Goal: Transaction & Acquisition: Book appointment/travel/reservation

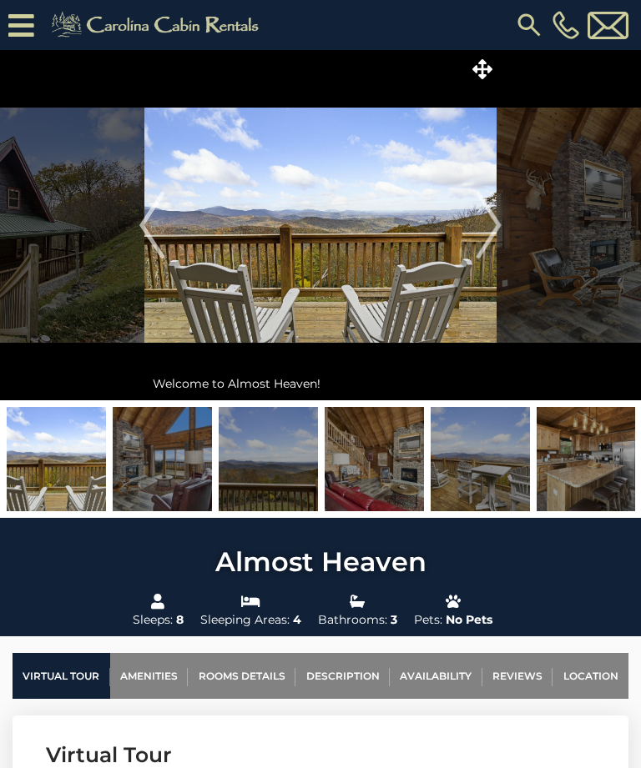
scroll to position [579, 0]
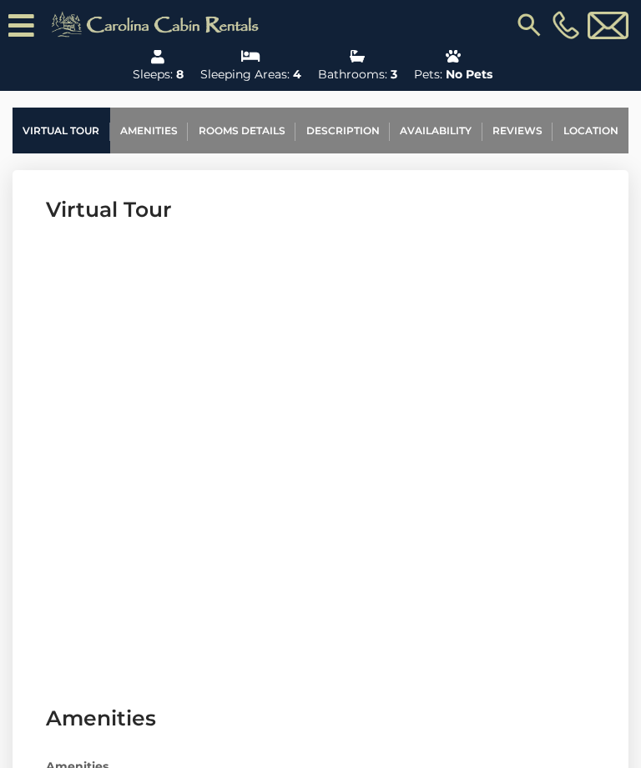
click at [531, 24] on img at bounding box center [529, 25] width 30 height 30
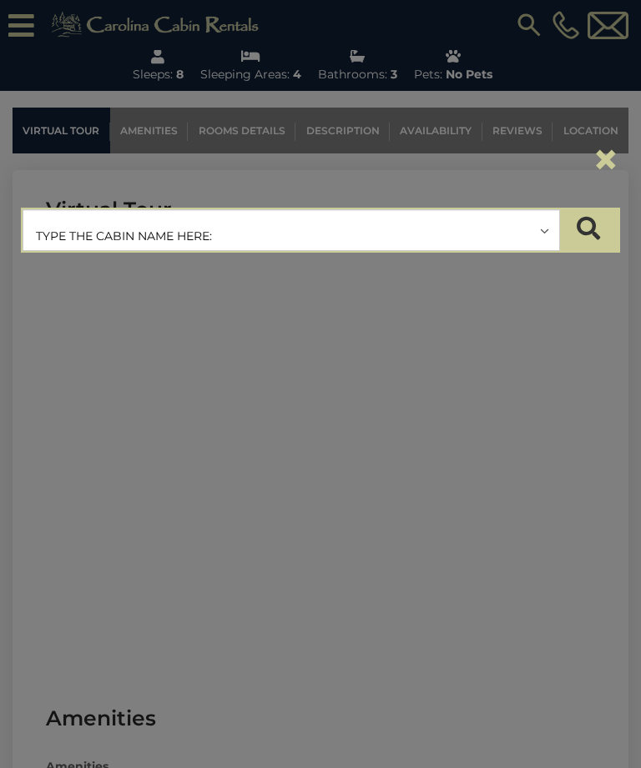
click at [349, 215] on input "text" at bounding box center [291, 231] width 536 height 42
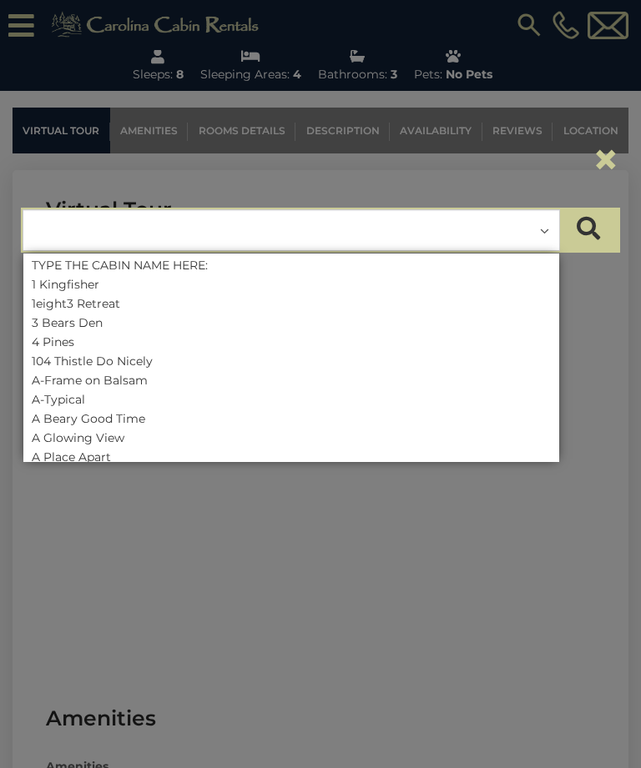
scroll to position [578, 0]
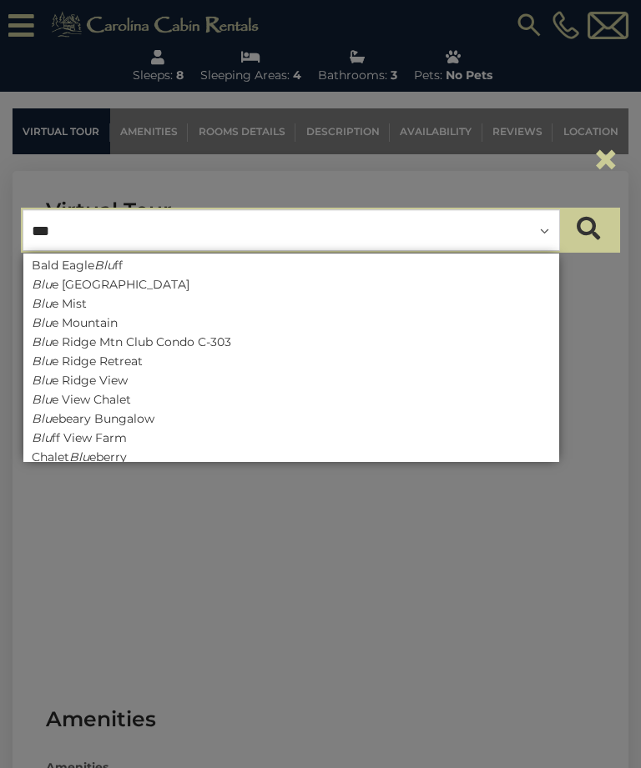
type input "****"
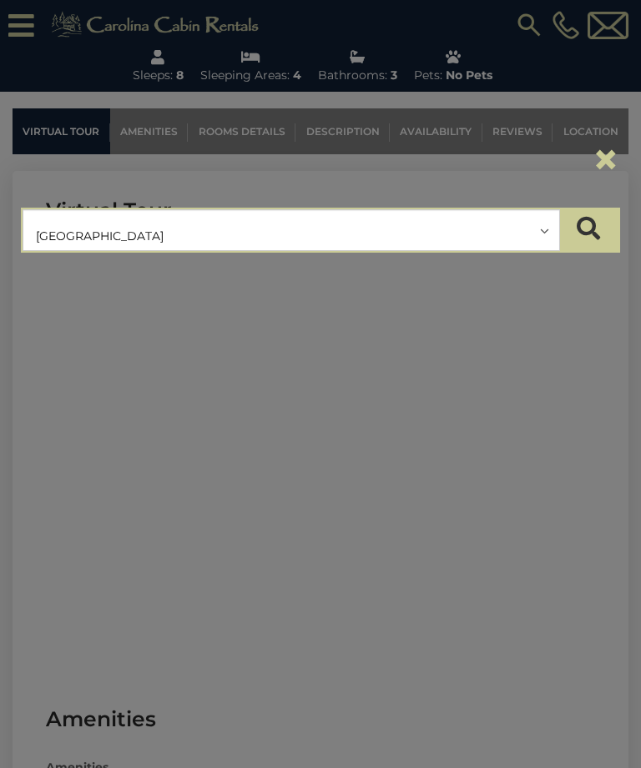
click at [588, 229] on button "submit" at bounding box center [588, 230] width 58 height 42
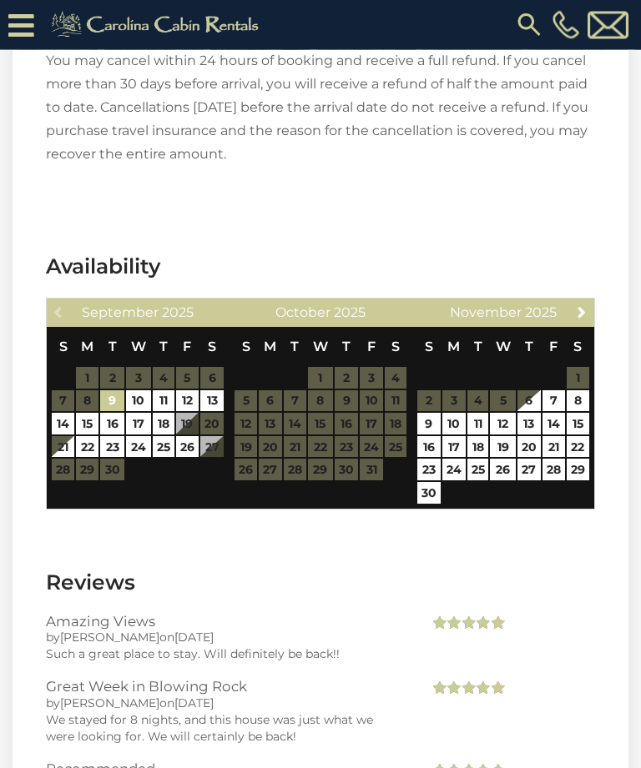
scroll to position [3311, 0]
click at [583, 313] on span "Next" at bounding box center [581, 311] width 13 height 13
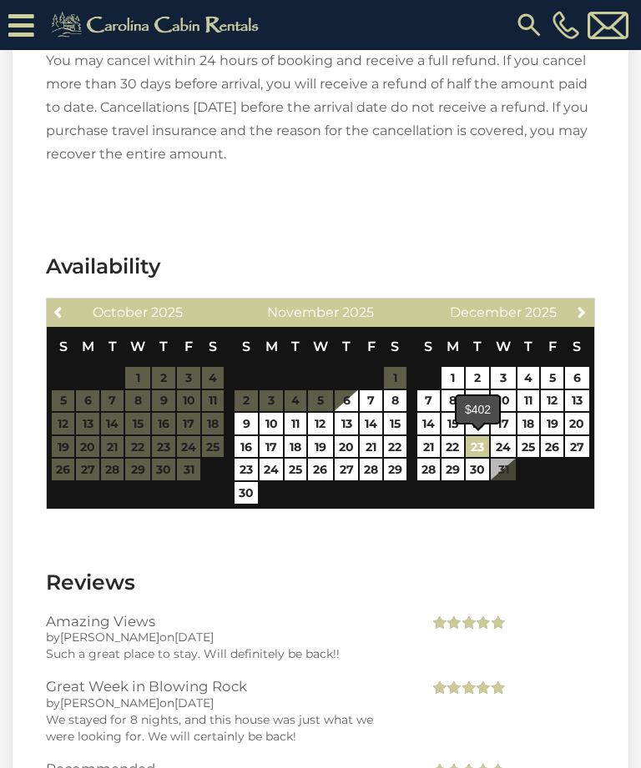
click at [472, 450] on link "23" at bounding box center [477, 447] width 23 height 22
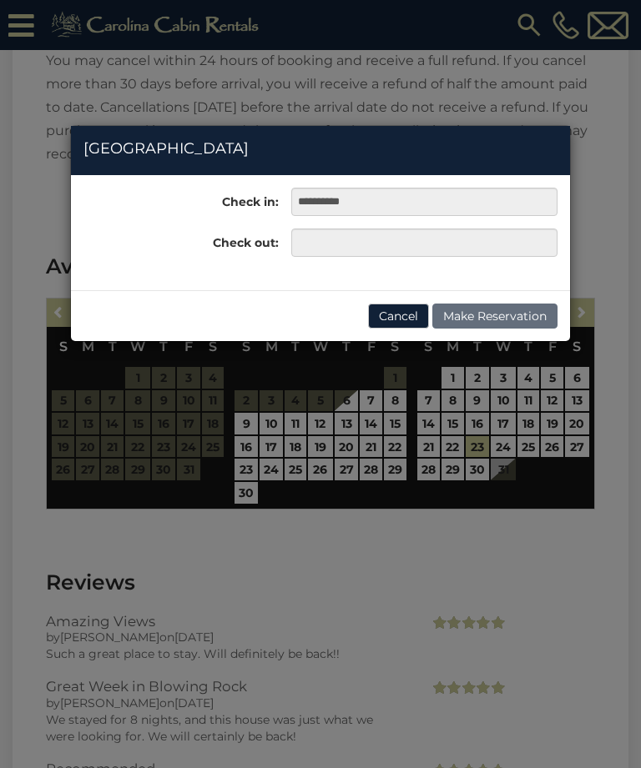
click at [582, 451] on div "**********" at bounding box center [320, 384] width 641 height 768
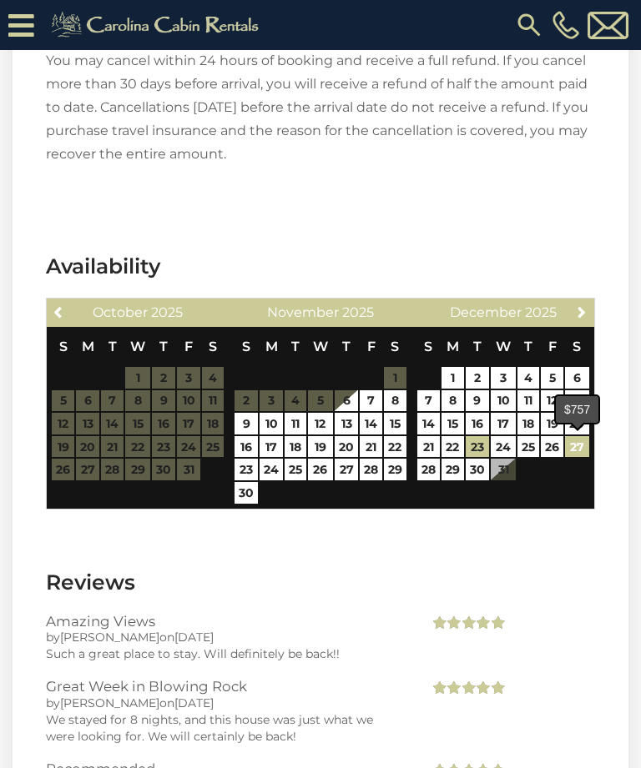
click at [582, 450] on link "27" at bounding box center [576, 447] width 23 height 22
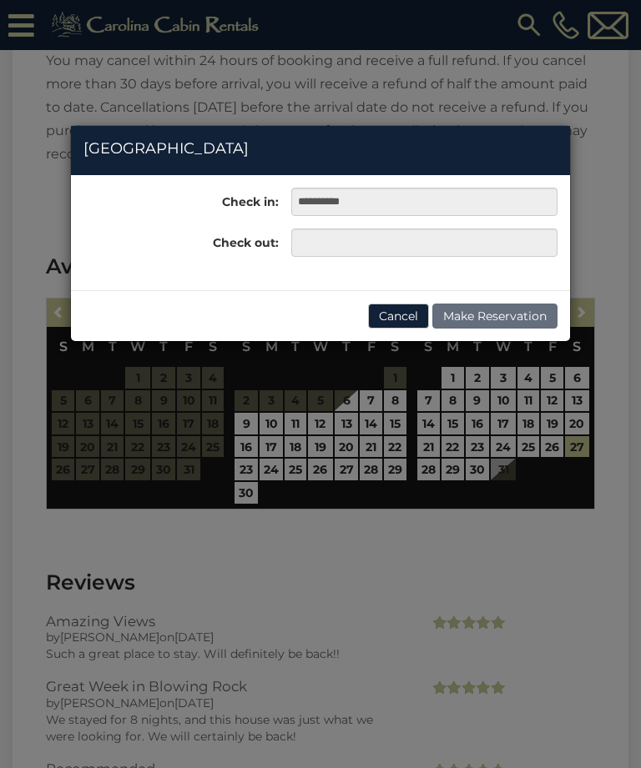
click at [478, 450] on div "**********" at bounding box center [320, 384] width 641 height 768
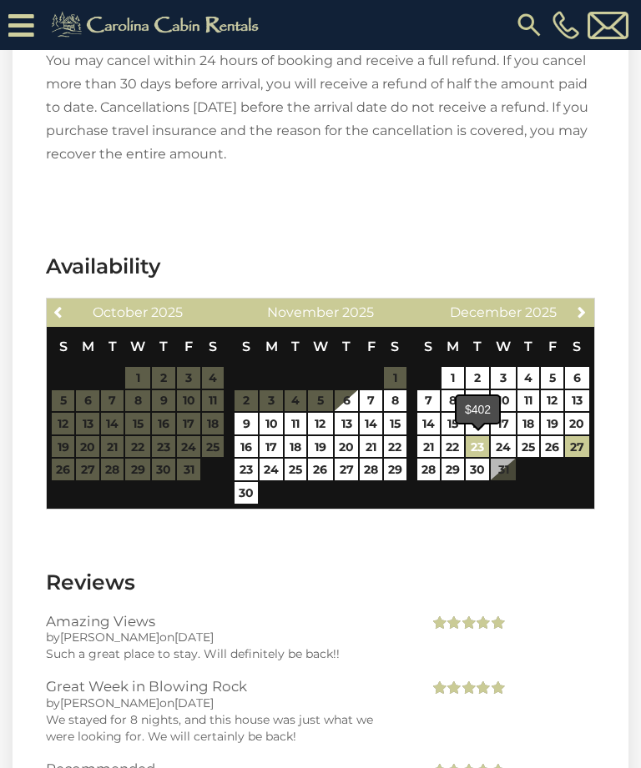
click at [471, 442] on link "23" at bounding box center [477, 447] width 23 height 22
type input "**********"
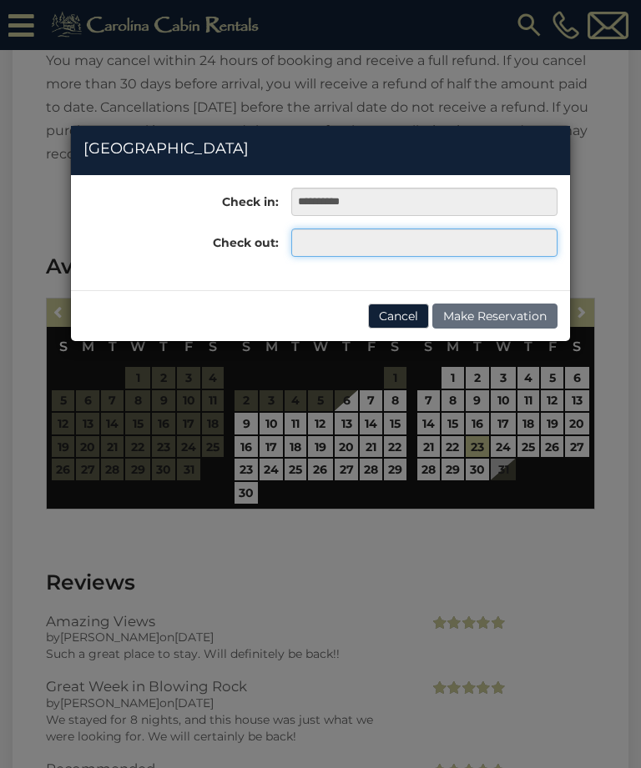
click at [405, 235] on input "text" at bounding box center [424, 243] width 266 height 28
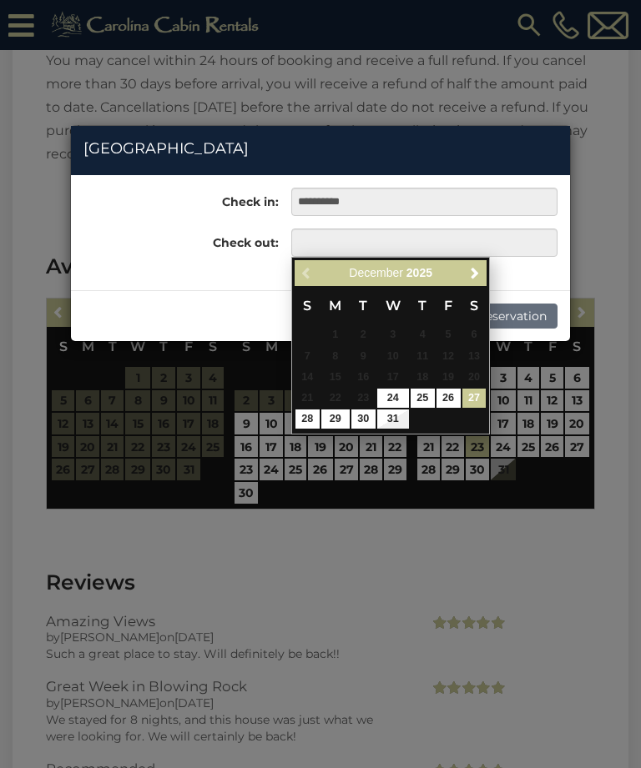
click at [476, 397] on link "27" at bounding box center [474, 398] width 24 height 19
type input "**********"
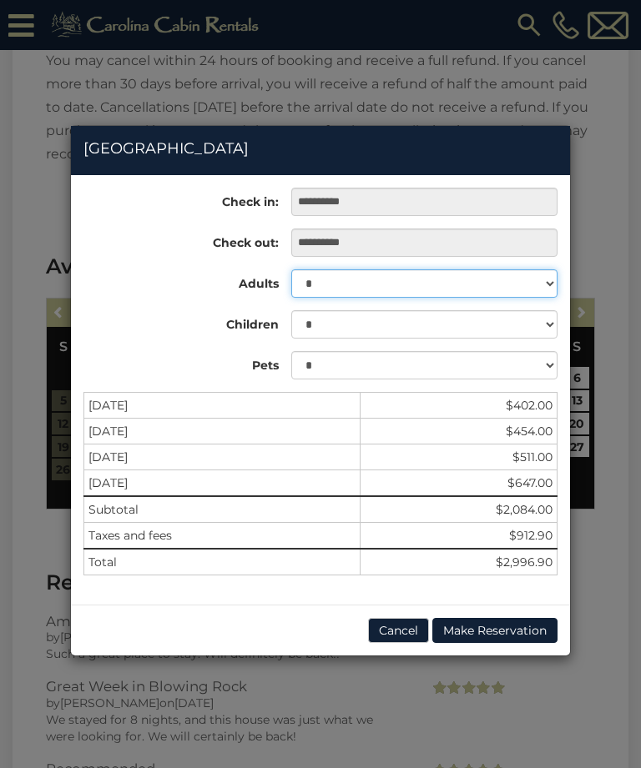
click at [546, 287] on select "* * * * * * * * * **" at bounding box center [424, 283] width 266 height 28
select select "*"
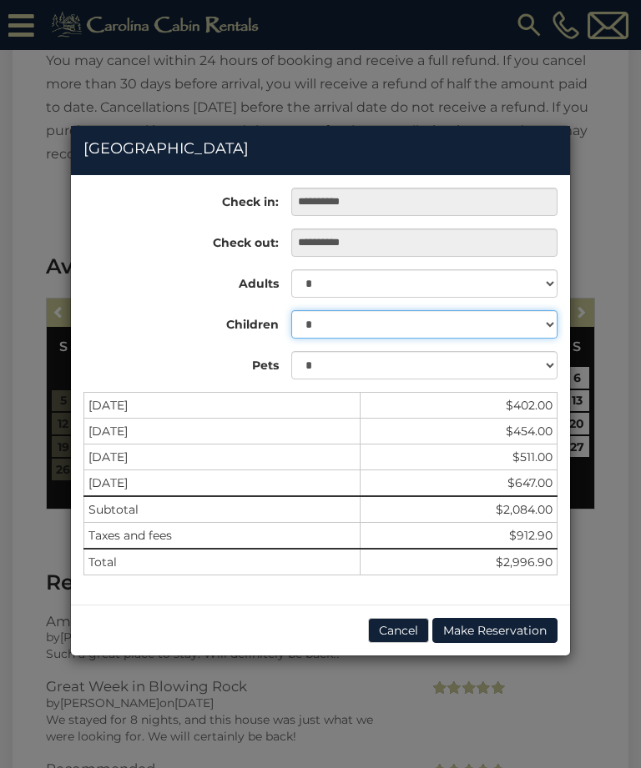
click at [548, 317] on select "* * * * * * * * * * **" at bounding box center [424, 324] width 266 height 28
select select "*"
click at [622, 239] on div "**********" at bounding box center [320, 384] width 641 height 768
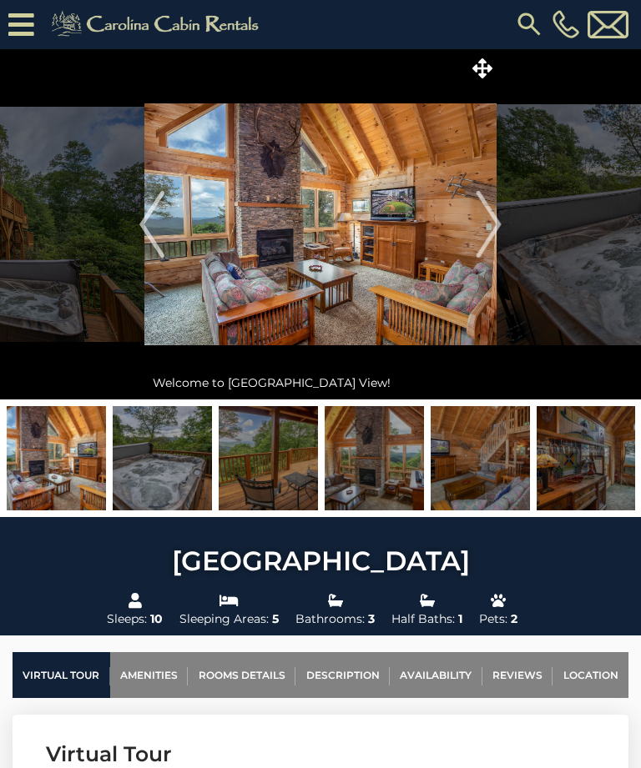
scroll to position [0, 0]
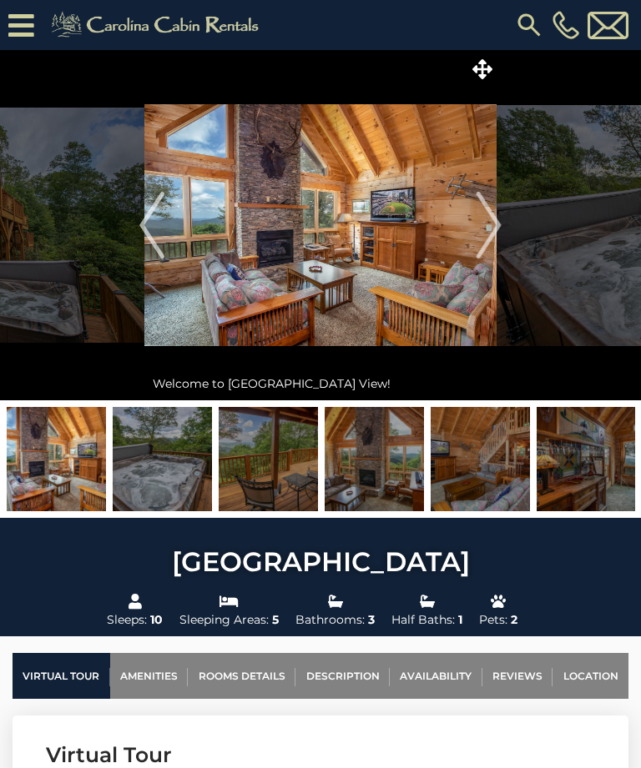
click at [496, 239] on img "Next" at bounding box center [488, 225] width 25 height 67
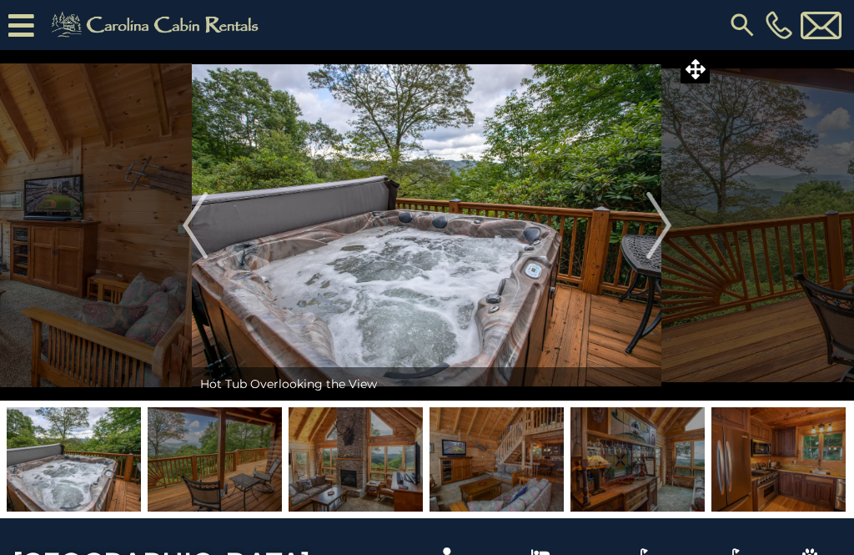
click at [640, 217] on img "Next" at bounding box center [659, 225] width 25 height 67
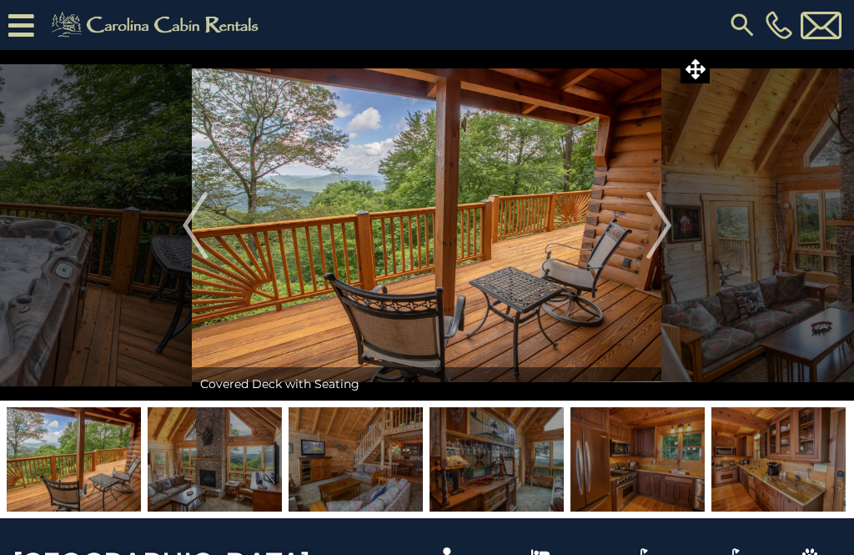
click at [640, 233] on img "Next" at bounding box center [659, 225] width 25 height 67
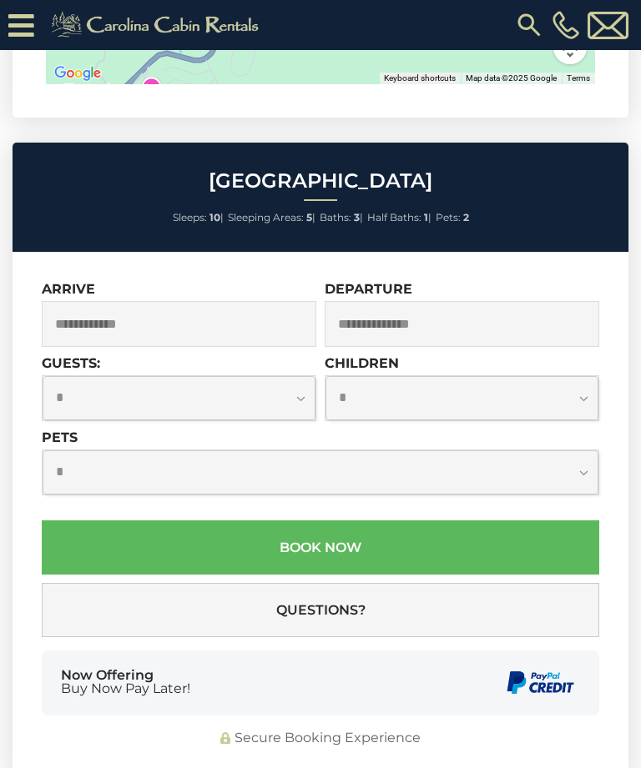
scroll to position [4605, 0]
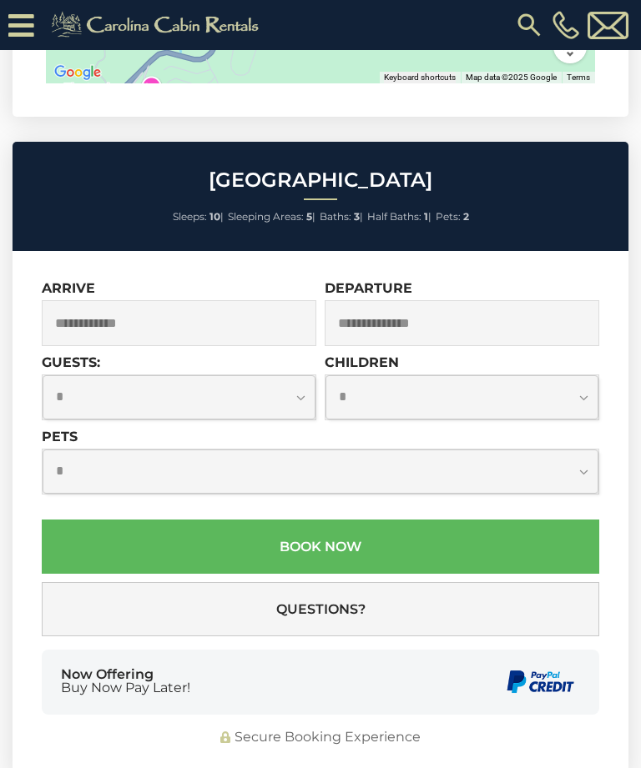
click at [239, 318] on input "text" at bounding box center [179, 323] width 274 height 46
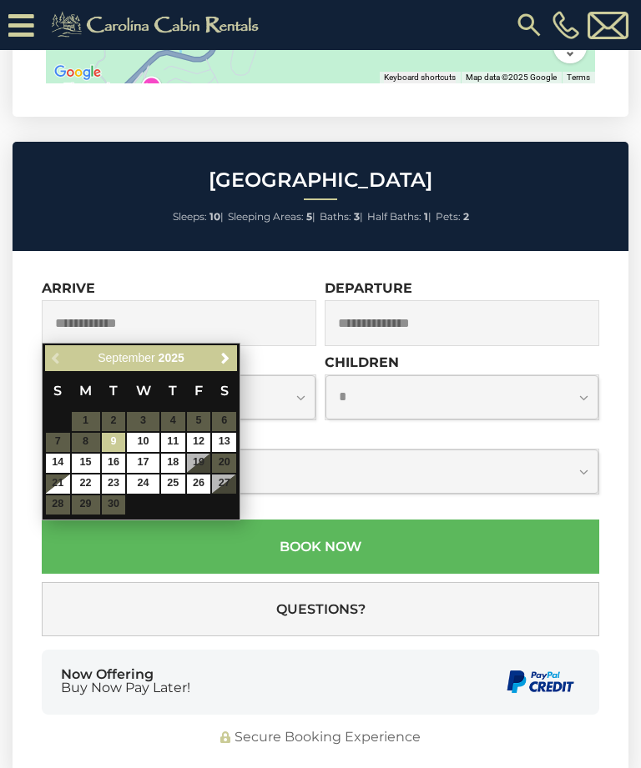
click at [222, 352] on span "Next" at bounding box center [225, 358] width 13 height 13
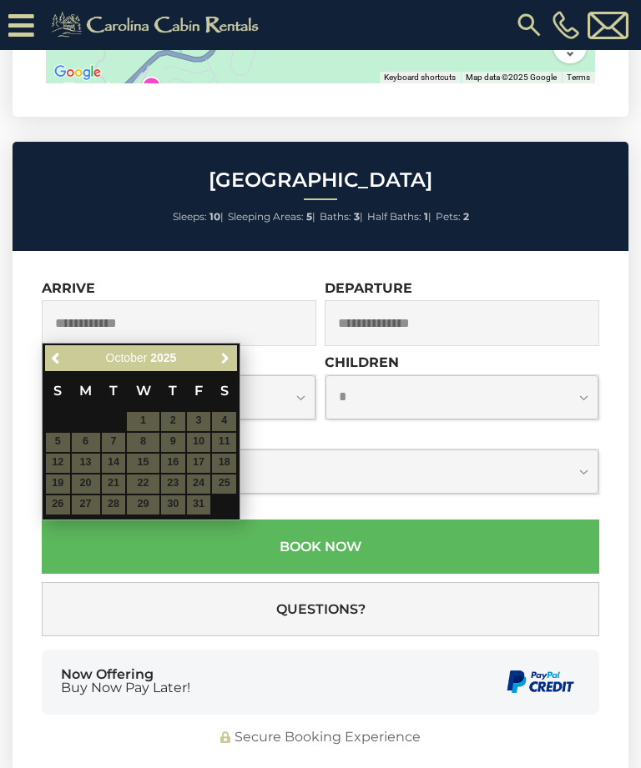
click at [221, 358] on span "Next" at bounding box center [225, 358] width 13 height 13
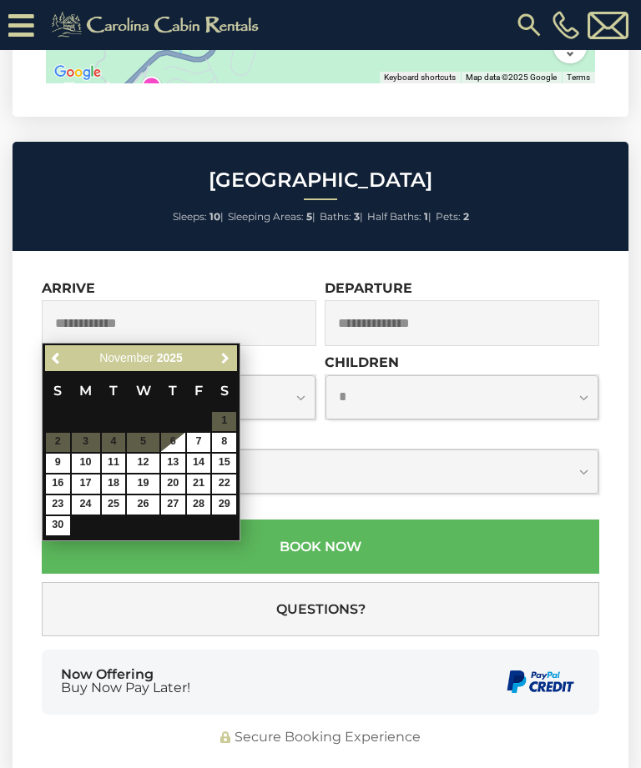
click at [216, 358] on link "Next" at bounding box center [224, 358] width 21 height 21
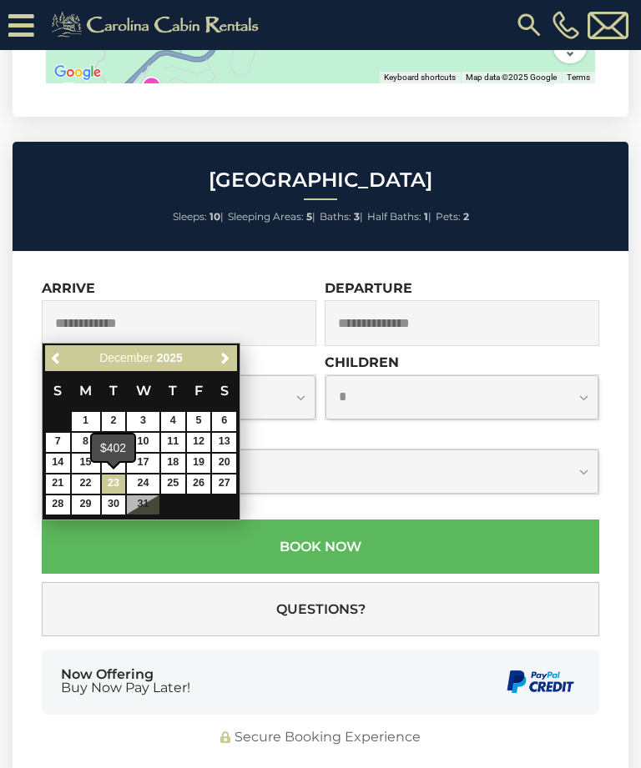
click at [112, 486] on link "23" at bounding box center [114, 484] width 24 height 19
type input "**********"
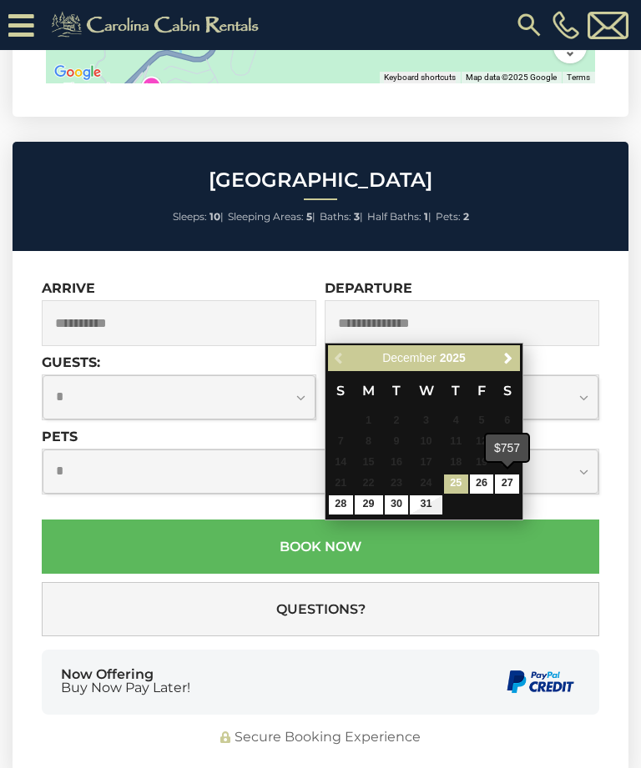
click at [496, 494] on td "27" at bounding box center [507, 484] width 26 height 21
type input "**********"
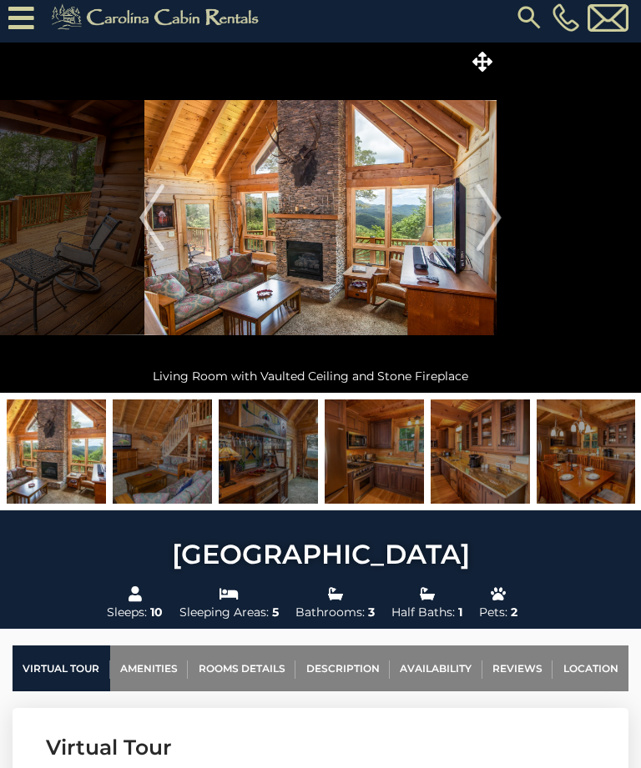
scroll to position [6, 0]
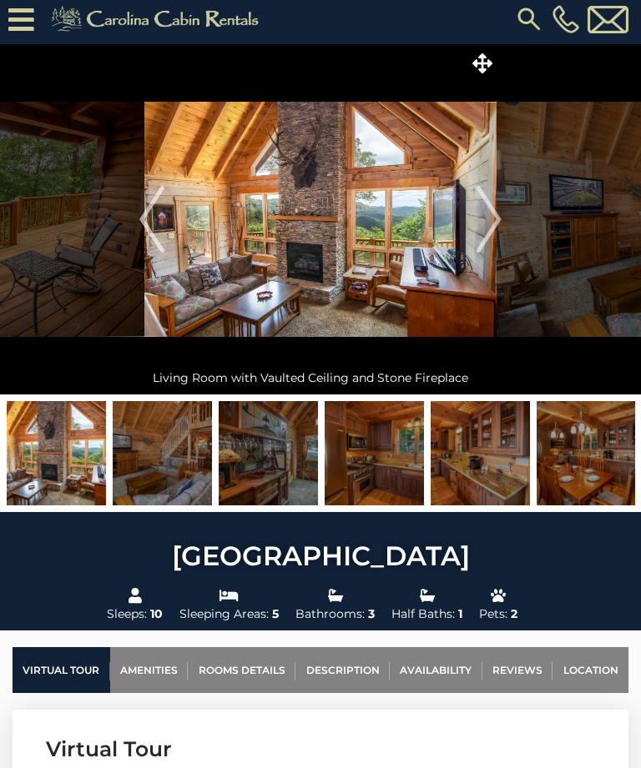
click at [179, 453] on img at bounding box center [162, 453] width 99 height 104
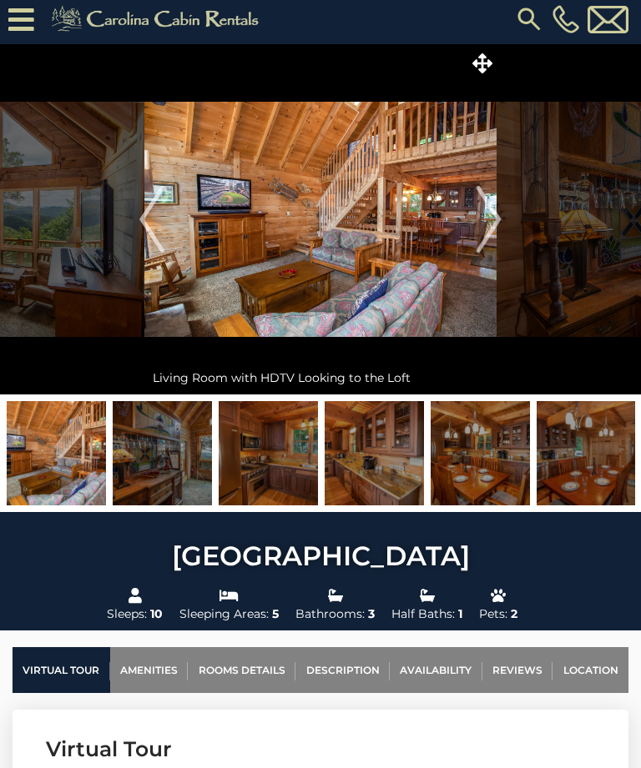
click at [182, 446] on img at bounding box center [162, 453] width 99 height 104
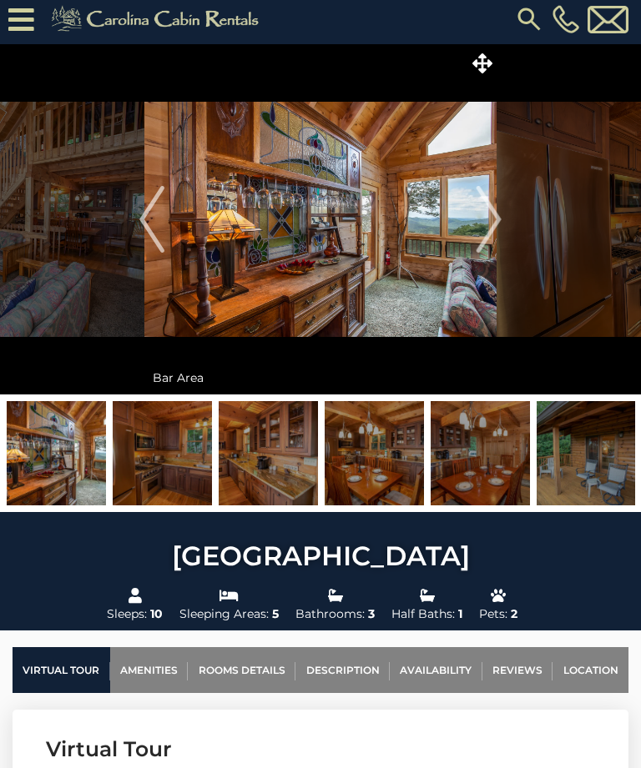
click at [165, 461] on img at bounding box center [162, 453] width 99 height 104
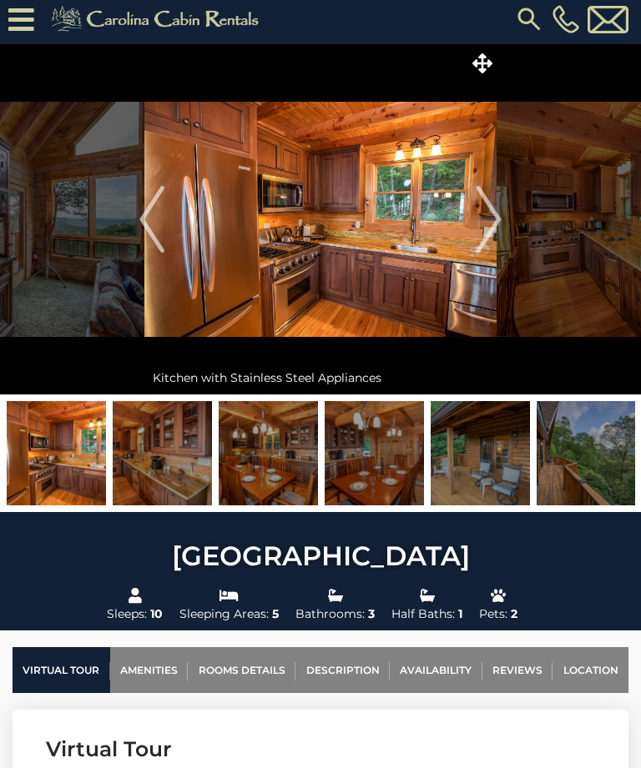
click at [61, 444] on img at bounding box center [56, 453] width 99 height 104
click at [145, 229] on img "Previous" at bounding box center [151, 219] width 25 height 67
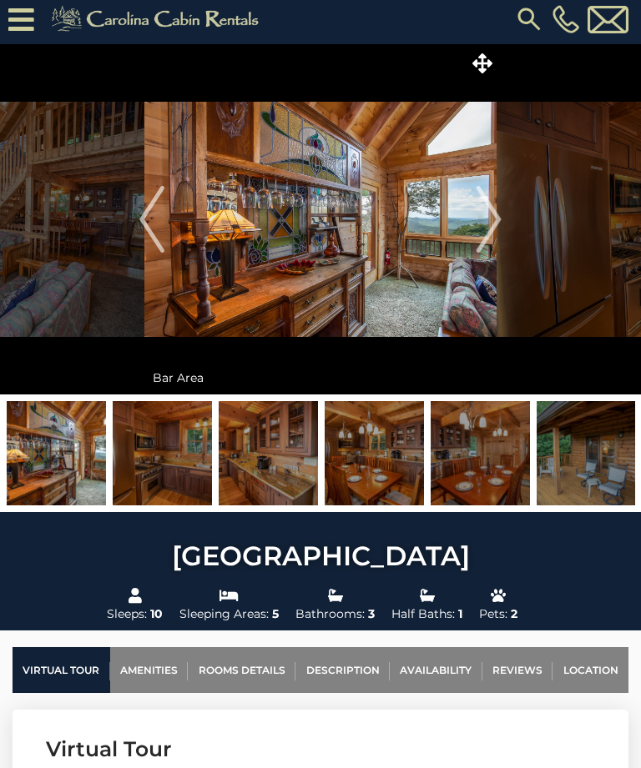
click at [173, 468] on img at bounding box center [162, 453] width 99 height 104
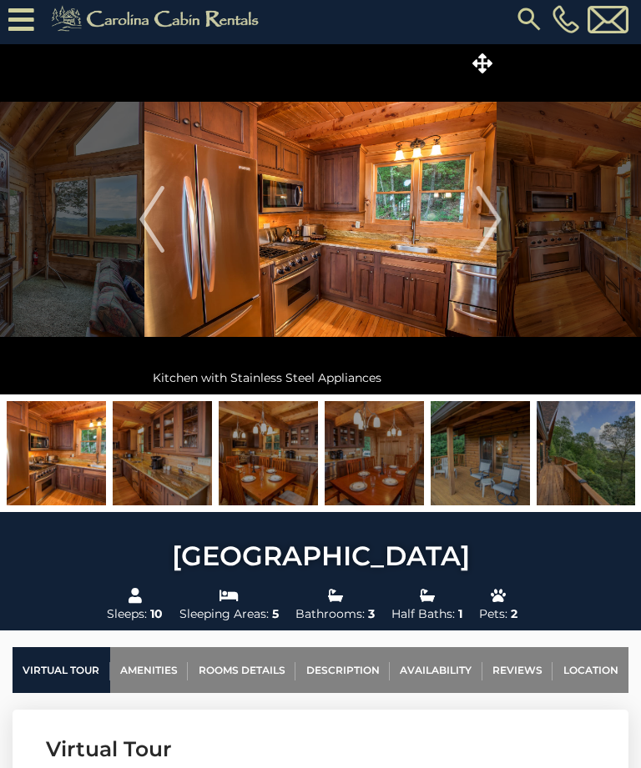
click at [186, 476] on img at bounding box center [162, 453] width 99 height 104
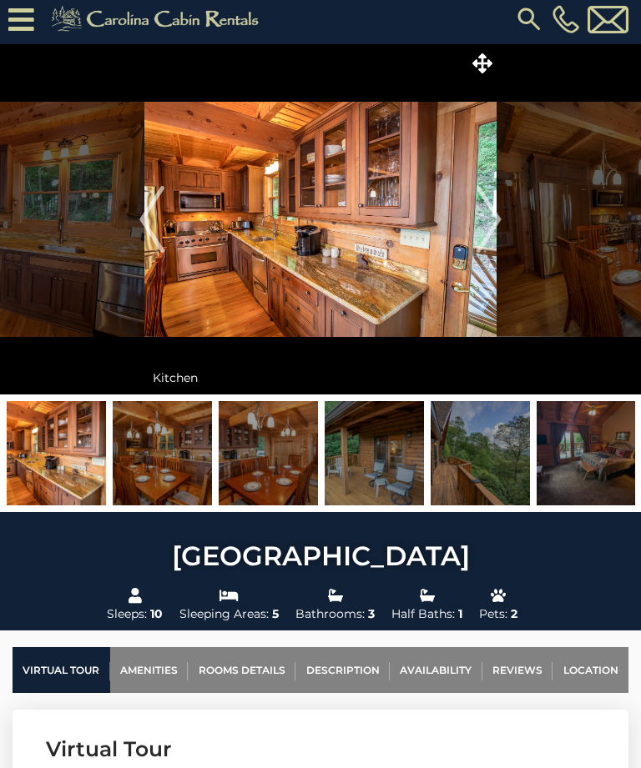
click at [224, 459] on img at bounding box center [268, 453] width 99 height 104
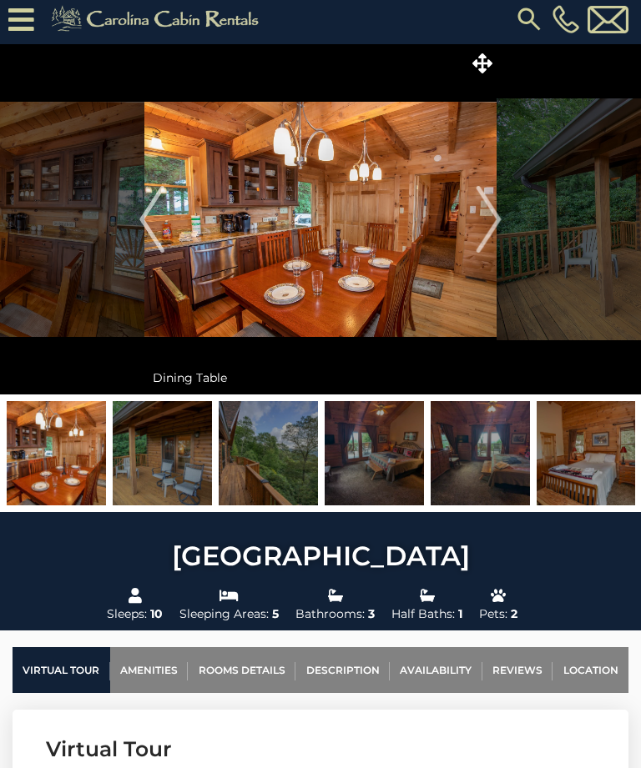
click at [389, 462] on img at bounding box center [374, 453] width 99 height 104
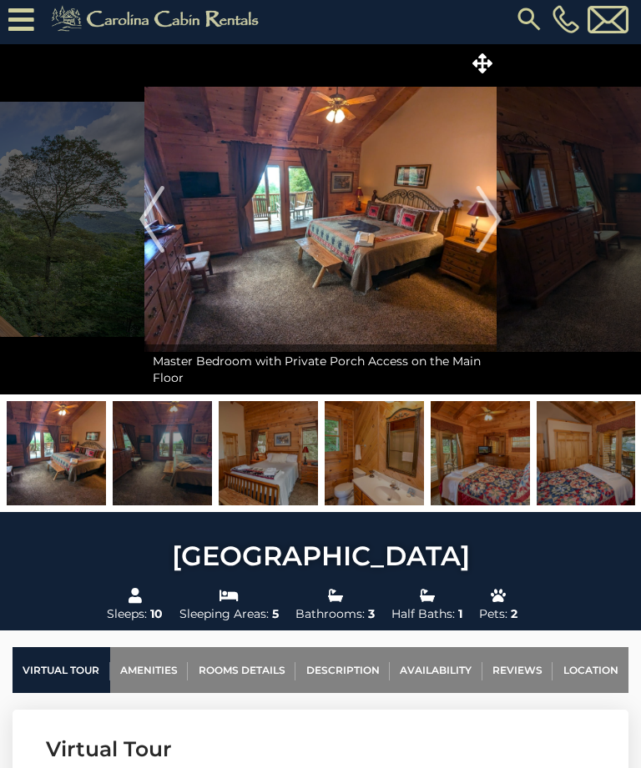
click at [273, 476] on img at bounding box center [268, 453] width 99 height 104
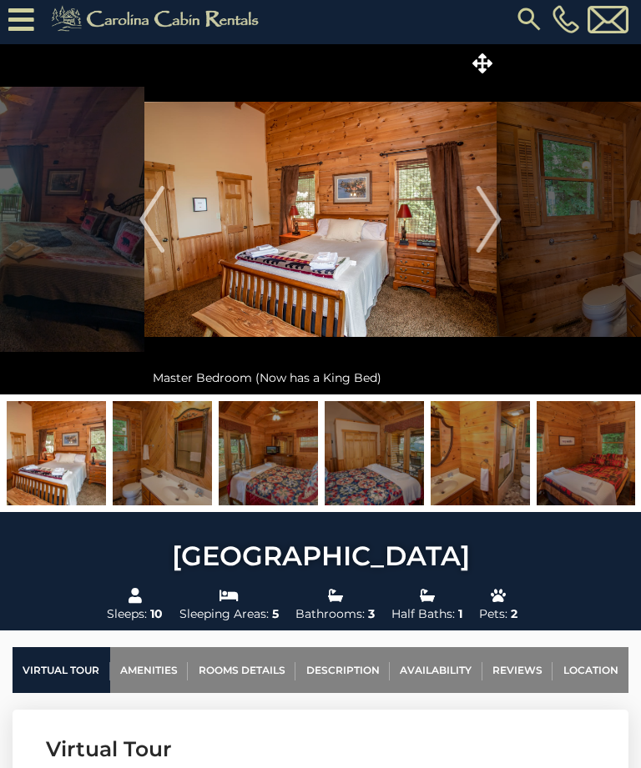
click at [169, 483] on img at bounding box center [162, 453] width 99 height 104
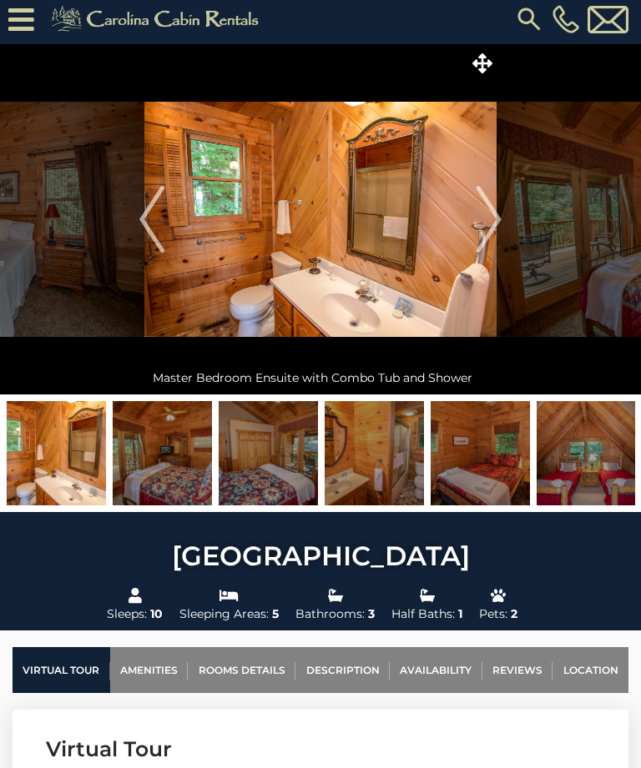
click at [173, 473] on img at bounding box center [162, 453] width 99 height 104
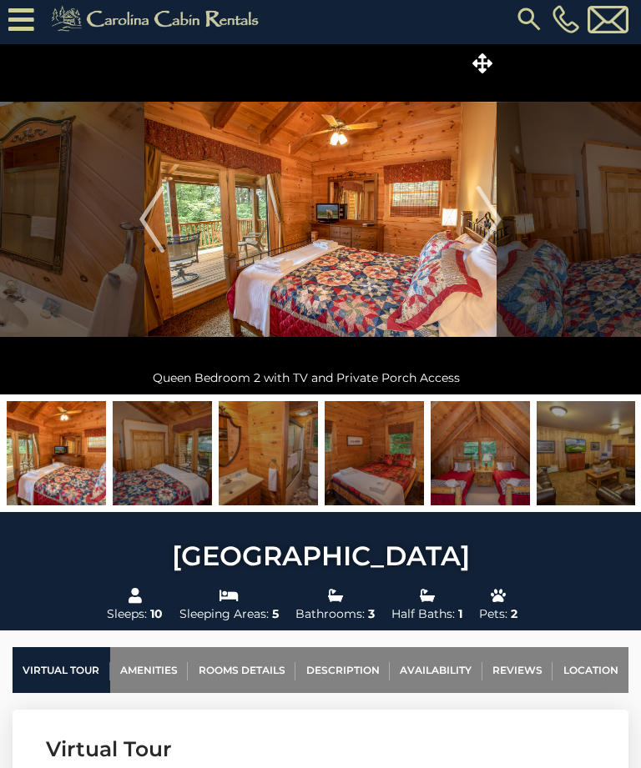
click at [293, 484] on img at bounding box center [268, 453] width 99 height 104
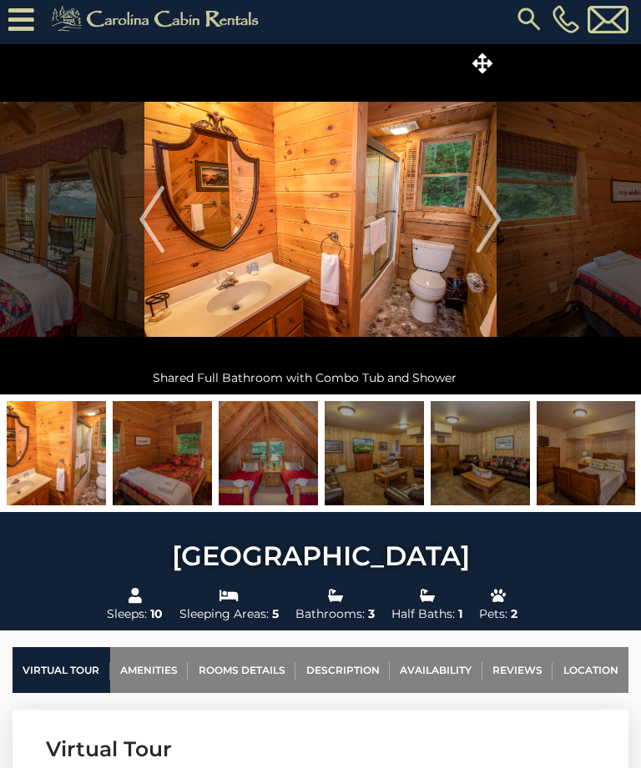
click at [368, 456] on img at bounding box center [374, 453] width 99 height 104
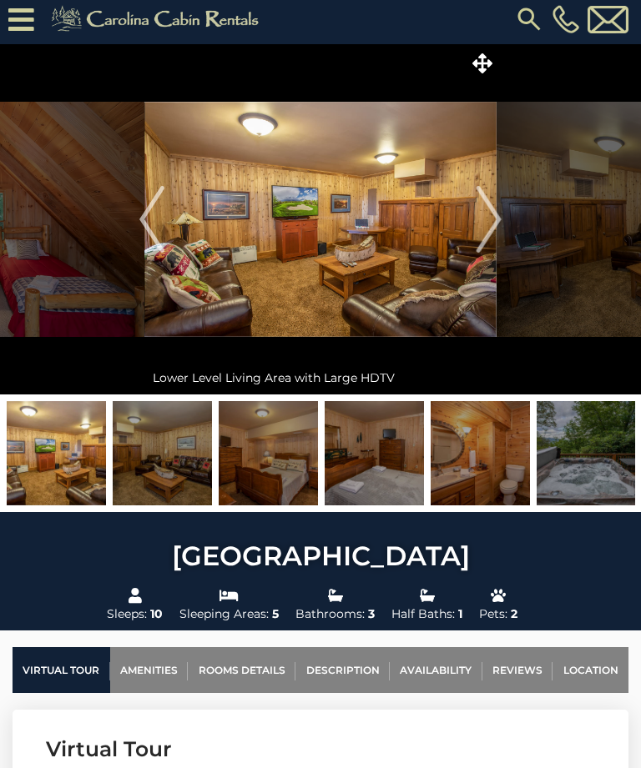
click at [156, 213] on img "Previous" at bounding box center [151, 219] width 25 height 67
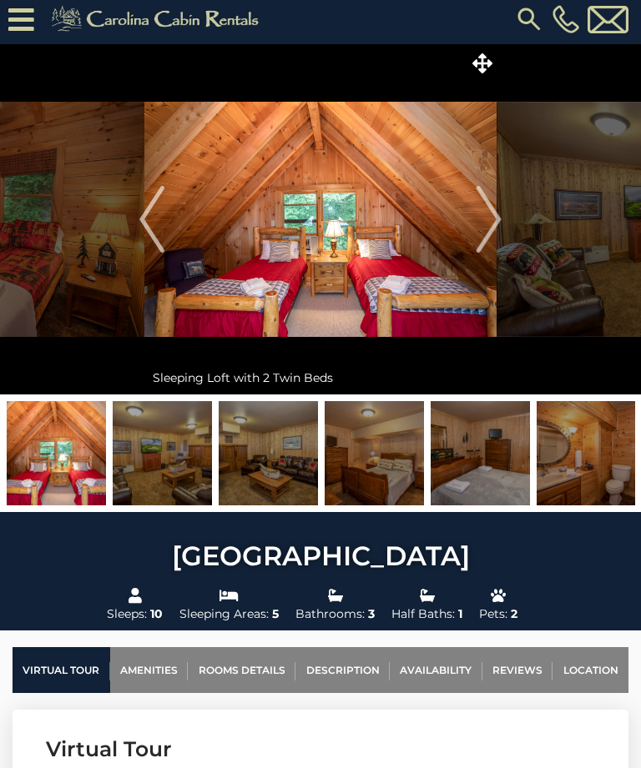
click at [79, 479] on img at bounding box center [56, 453] width 99 height 104
click at [199, 468] on img at bounding box center [162, 453] width 99 height 104
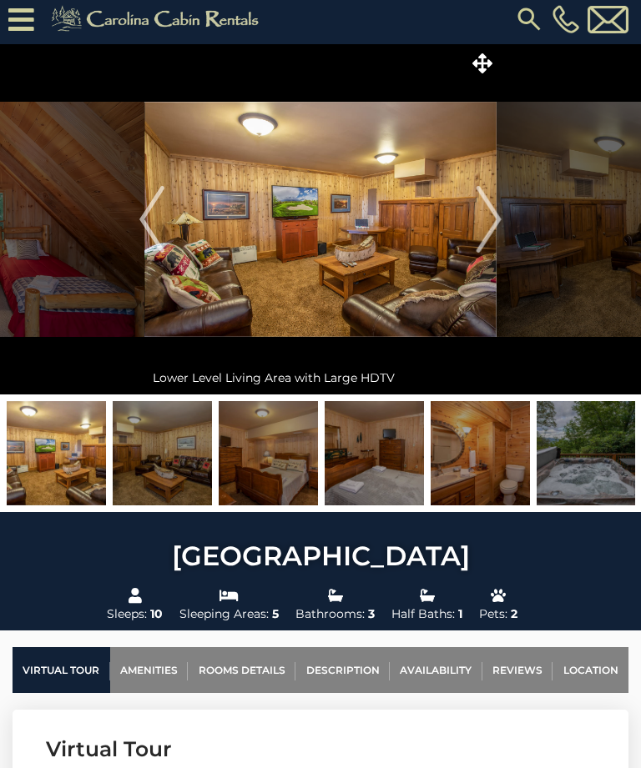
click at [186, 476] on img at bounding box center [162, 453] width 99 height 104
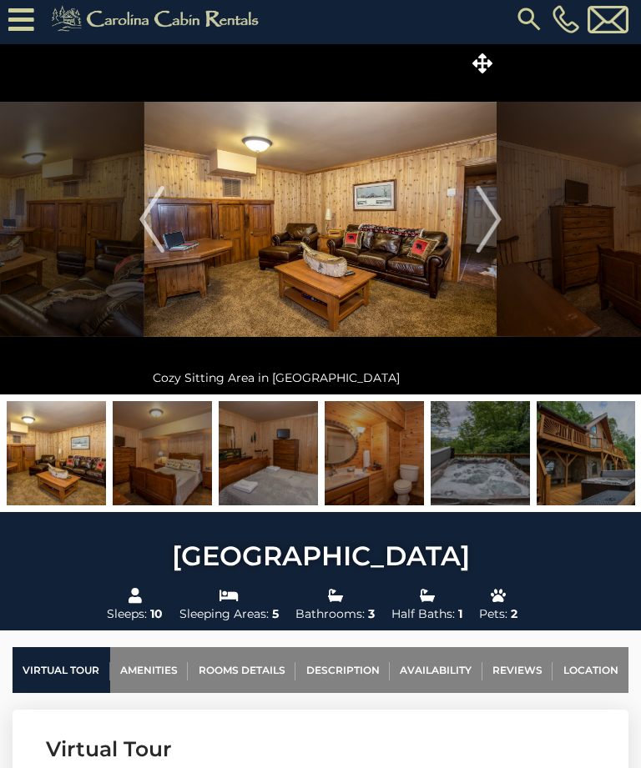
click at [274, 468] on img at bounding box center [268, 453] width 99 height 104
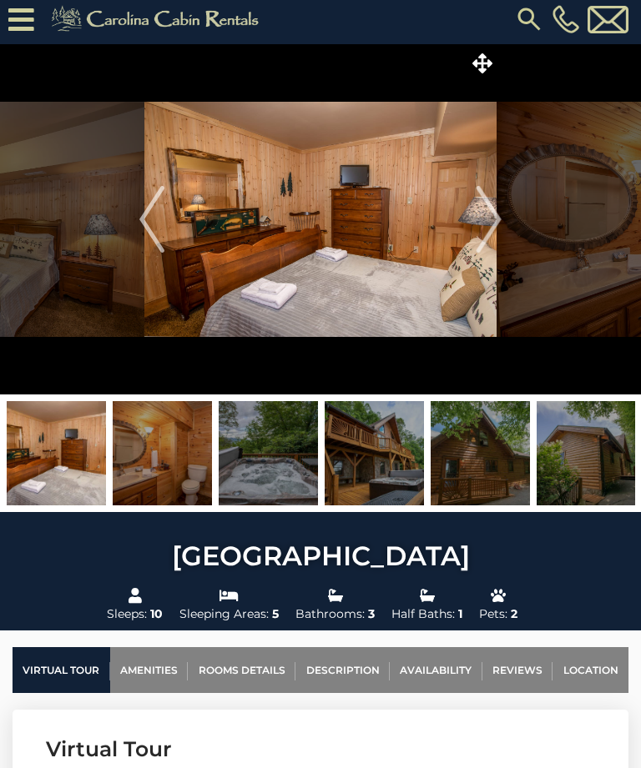
click at [286, 472] on img at bounding box center [268, 453] width 99 height 104
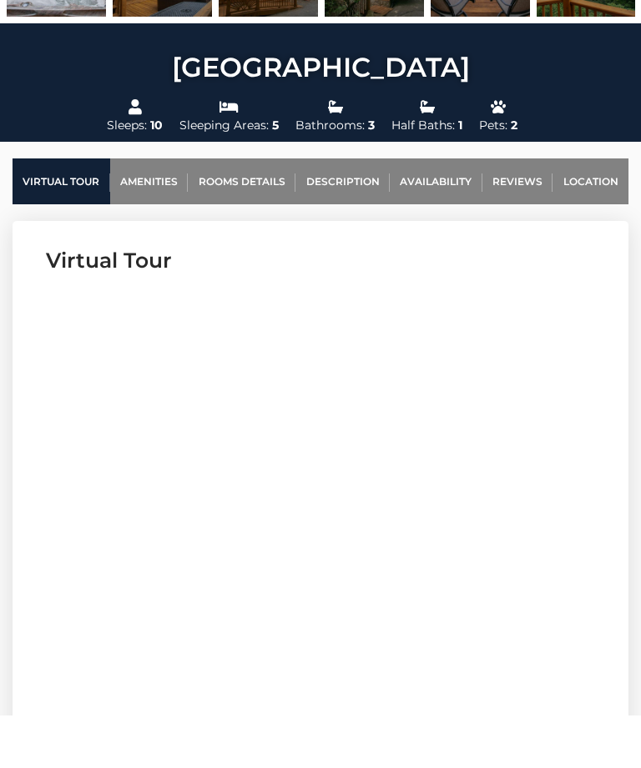
scroll to position [529, 0]
